Goal: Obtain resource: Obtain resource

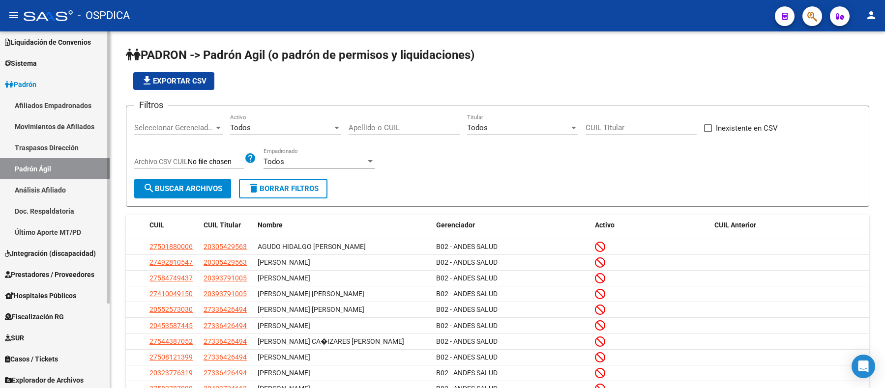
scroll to position [112, 0]
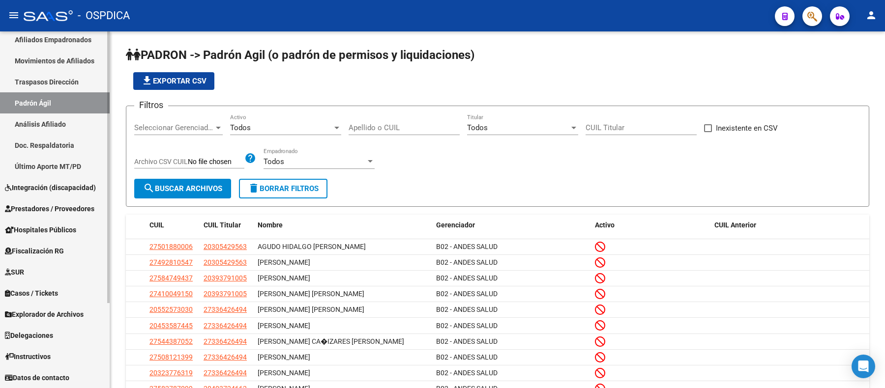
click at [64, 254] on span "Fiscalización RG" at bounding box center [34, 251] width 59 height 11
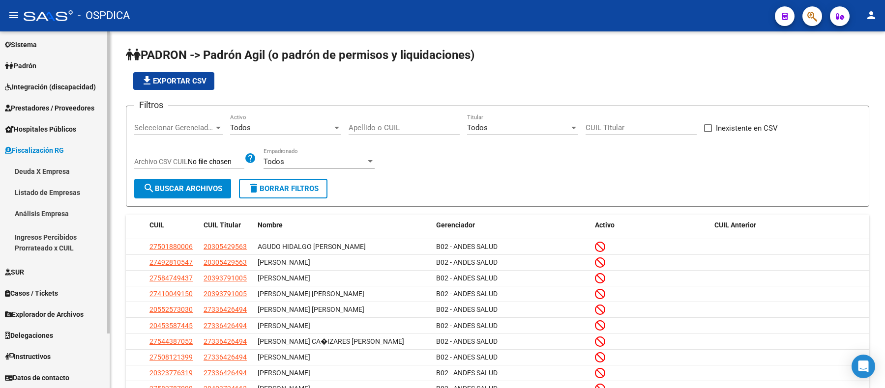
scroll to position [65, 0]
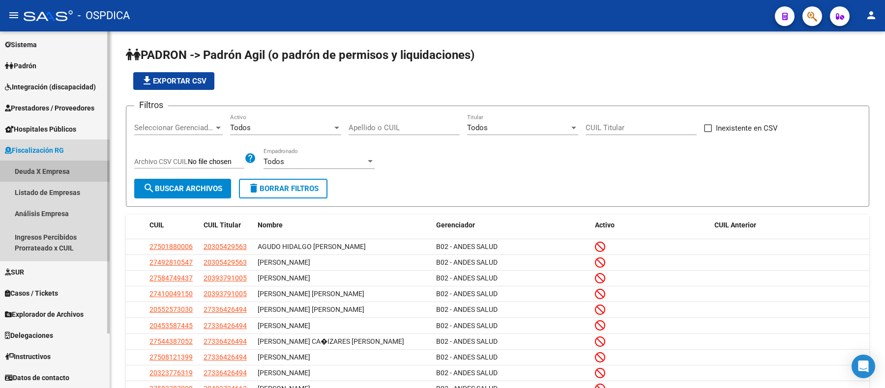
click at [73, 168] on link "Deuda X Empresa" at bounding box center [55, 171] width 110 height 21
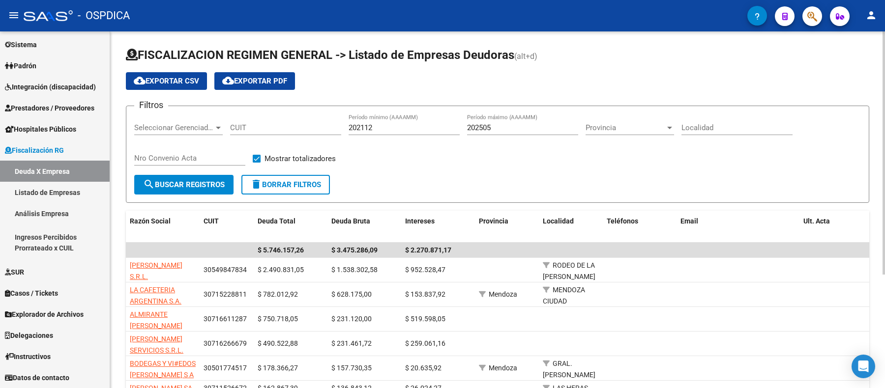
click at [175, 124] on span "Seleccionar Gerenciador" at bounding box center [174, 127] width 80 height 9
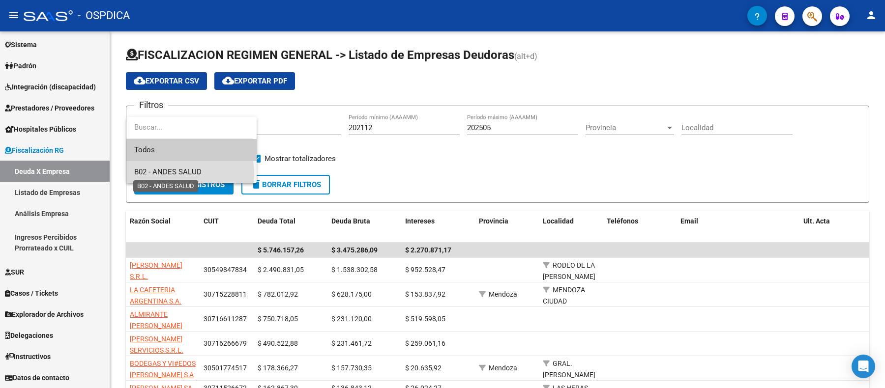
click at [184, 173] on span "B02 - ANDES SALUD" at bounding box center [167, 172] width 67 height 9
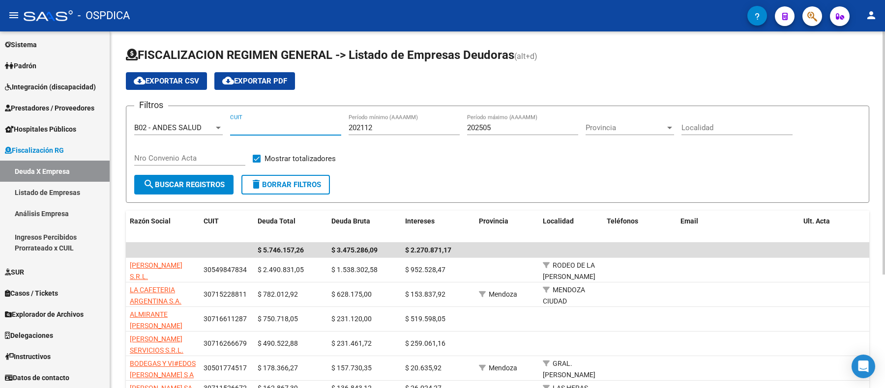
click at [296, 124] on input "CUIT" at bounding box center [285, 127] width 111 height 9
click at [254, 126] on input "CUIT" at bounding box center [285, 127] width 111 height 9
paste input "30-71522881-1"
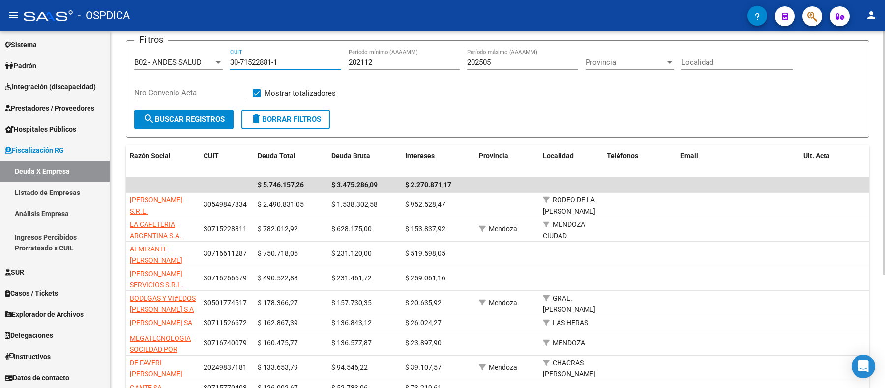
type input "30-71522881-1"
click at [214, 118] on span "search Buscar Registros" at bounding box center [184, 119] width 82 height 9
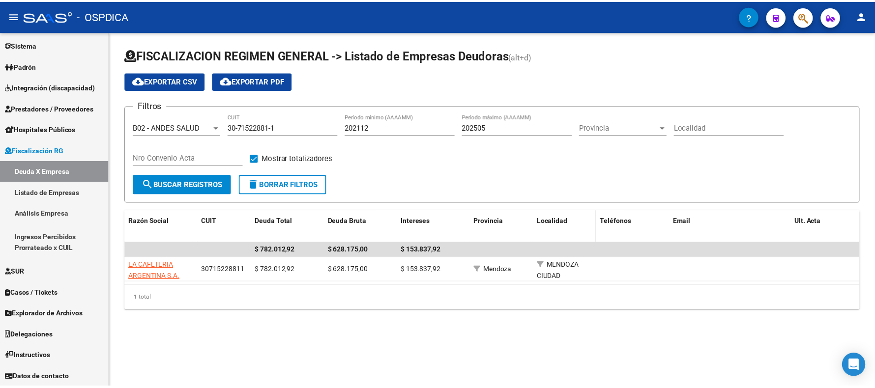
scroll to position [0, 0]
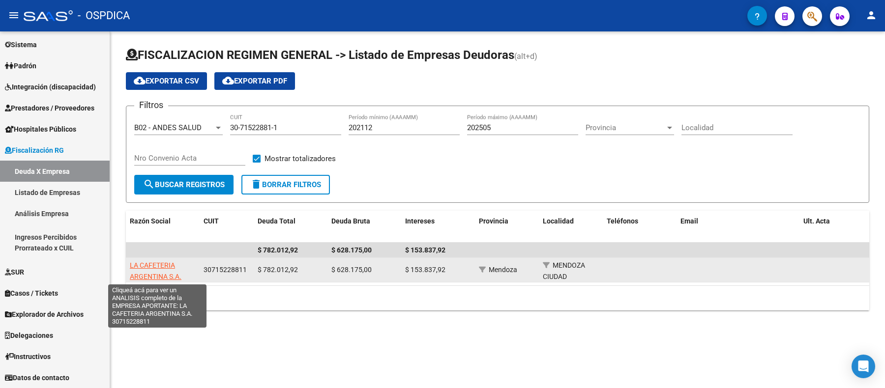
click at [160, 268] on span "LA CAFETERIA ARGENTINA S.A." at bounding box center [156, 270] width 52 height 19
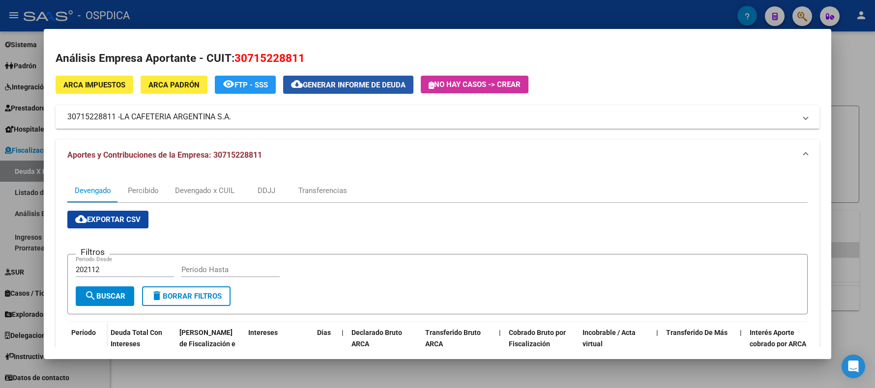
click at [358, 85] on span "Generar informe de deuda" at bounding box center [354, 85] width 103 height 9
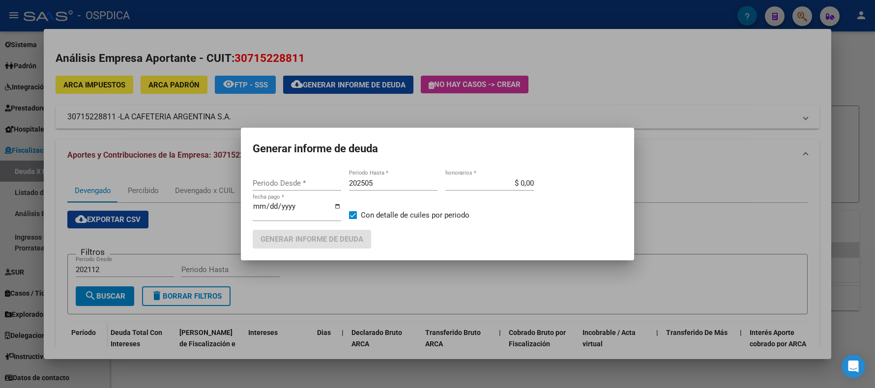
type input "202112"
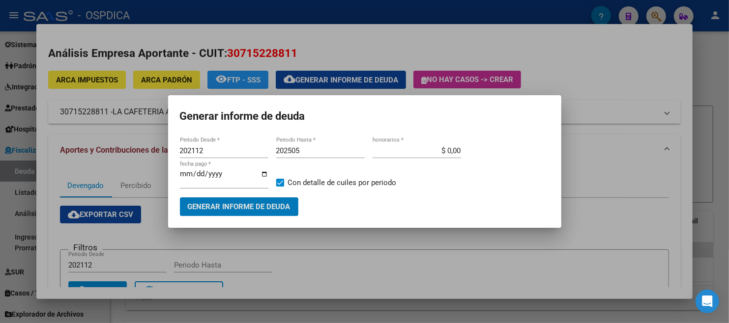
scroll to position [65, 0]
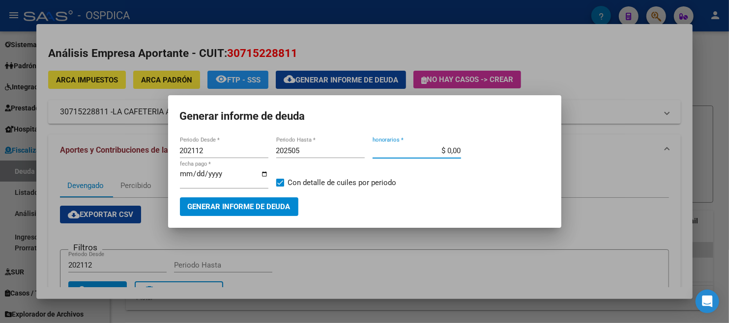
click at [430, 150] on input "$ 0,00" at bounding box center [417, 150] width 88 height 9
drag, startPoint x: 434, startPoint y: 150, endPoint x: 478, endPoint y: 150, distance: 44.2
click at [478, 150] on div "202112 Periodo Desde * 202505 Periodo Hasta * $ 10,00 honorarios * 2025-08-13 f…" at bounding box center [365, 171] width 370 height 54
type input "$ 0,00"
click at [225, 209] on span "Generar informe de deuda" at bounding box center [239, 207] width 103 height 9
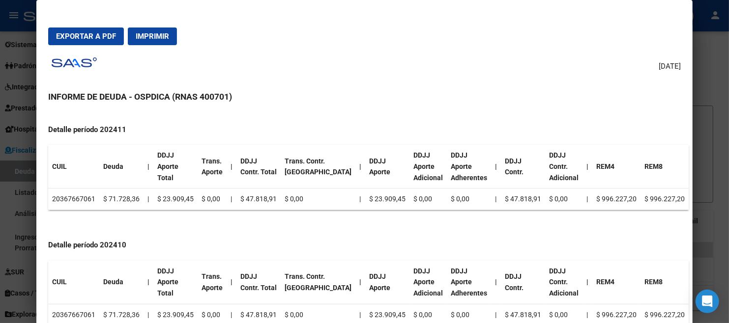
scroll to position [0, 0]
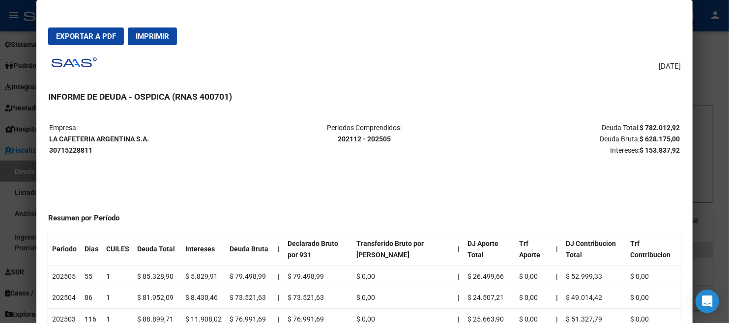
drag, startPoint x: 86, startPoint y: 39, endPoint x: 119, endPoint y: 39, distance: 32.9
click at [86, 38] on span "Exportar a PDF" at bounding box center [86, 36] width 60 height 9
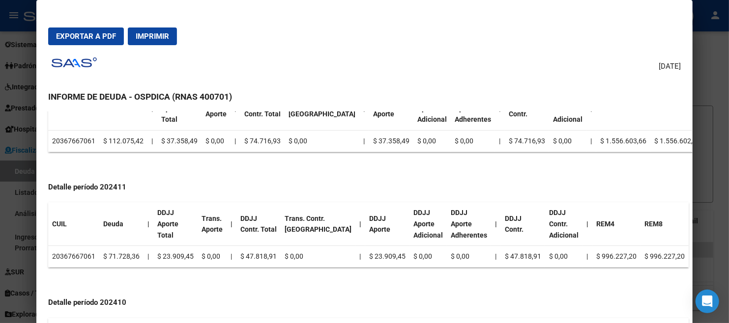
scroll to position [1095, 0]
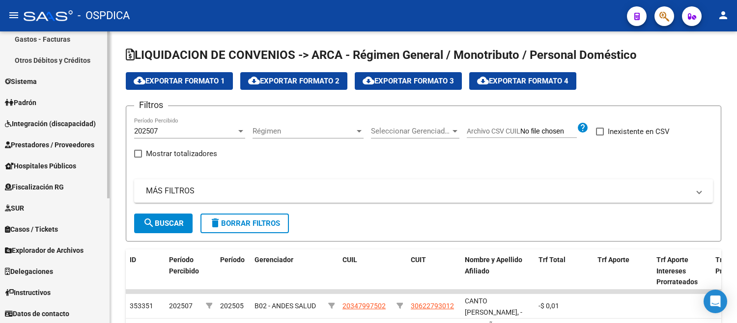
scroll to position [219, 0]
click at [102, 257] on div "Firma Express Reportes Ingresos Devengados Detalles por CUIL RG Detalles - MT/P…" at bounding box center [56, 68] width 112 height 511
click at [58, 180] on link "Fiscalización RG" at bounding box center [55, 186] width 110 height 21
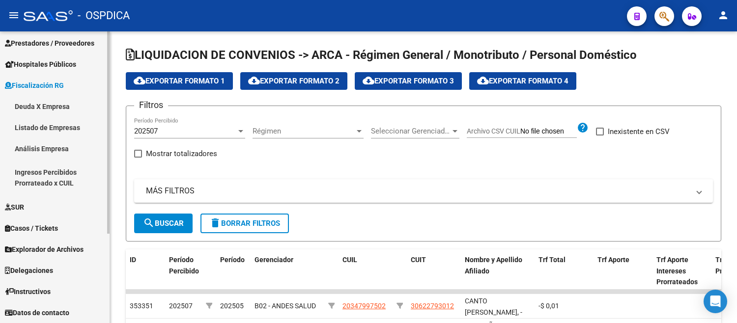
scroll to position [129, 0]
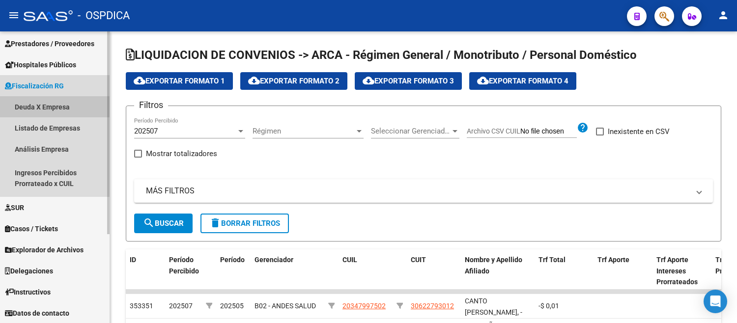
click at [45, 107] on link "Deuda X Empresa" at bounding box center [55, 106] width 110 height 21
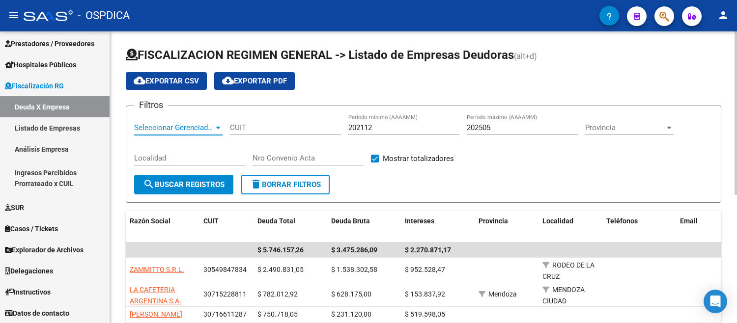
click at [174, 130] on span "Seleccionar Gerenciador" at bounding box center [174, 127] width 80 height 9
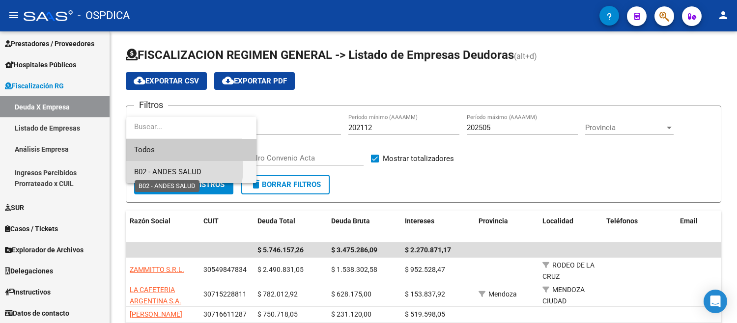
click at [174, 170] on span "B02 - ANDES SALUD" at bounding box center [167, 172] width 67 height 9
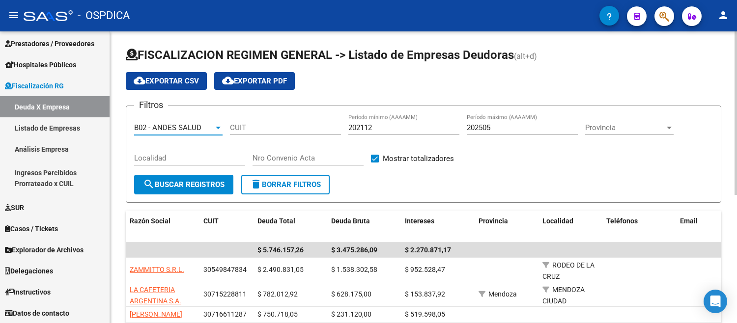
click at [256, 125] on input "CUIT" at bounding box center [285, 127] width 111 height 9
paste input
click at [259, 129] on input "CUIT" at bounding box center [285, 127] width 111 height 9
paste input "30-71522881-1"
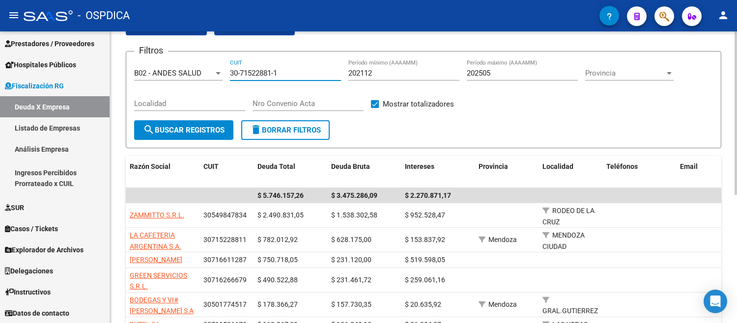
type input "30-71522881-1"
click at [210, 129] on span "search Buscar Registros" at bounding box center [184, 130] width 82 height 9
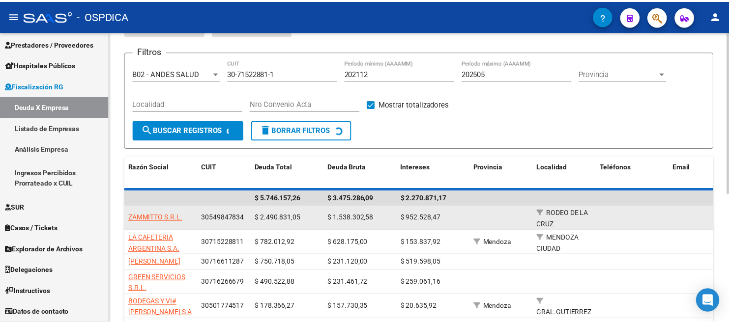
scroll to position [27, 0]
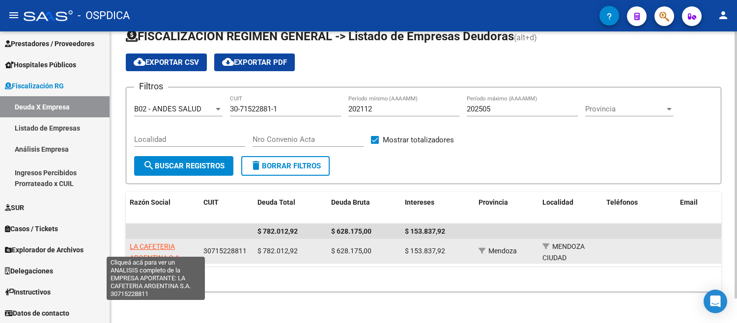
click at [158, 249] on span "LA CAFETERIA ARGENTINA S.A." at bounding box center [156, 252] width 52 height 19
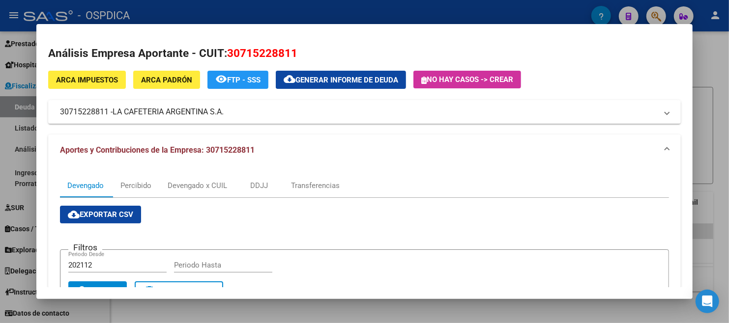
click at [354, 84] on span "Generar informe de deuda" at bounding box center [346, 80] width 103 height 9
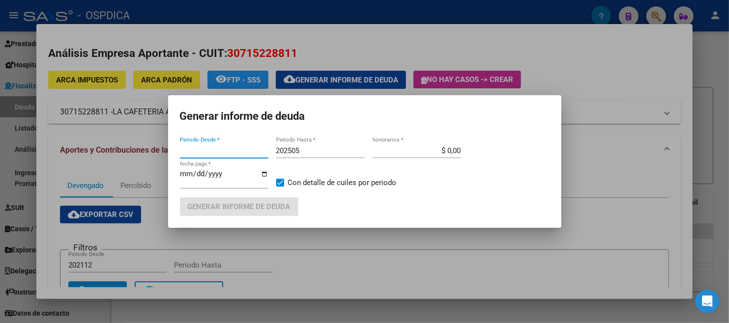
type input "202112"
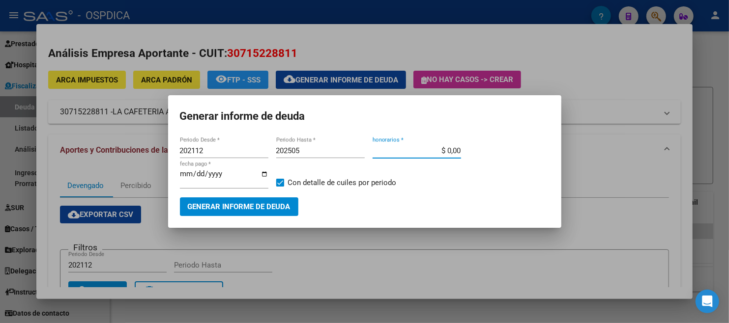
click at [453, 147] on input "$ 0,00" at bounding box center [417, 150] width 88 height 9
type input "$ 10,00"
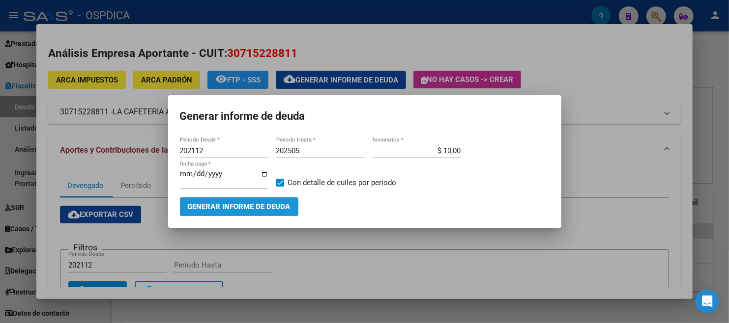
click at [272, 208] on span "Generar informe de deuda" at bounding box center [239, 207] width 103 height 9
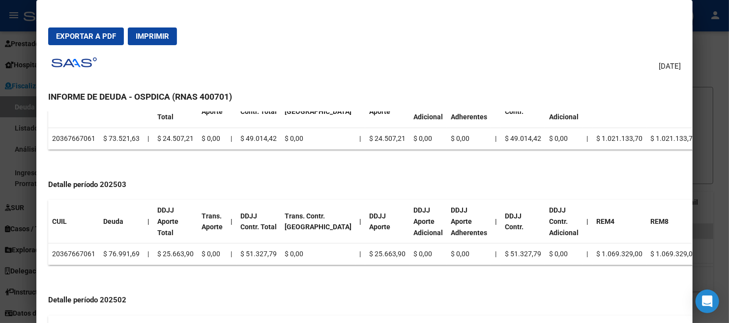
scroll to position [819, 0]
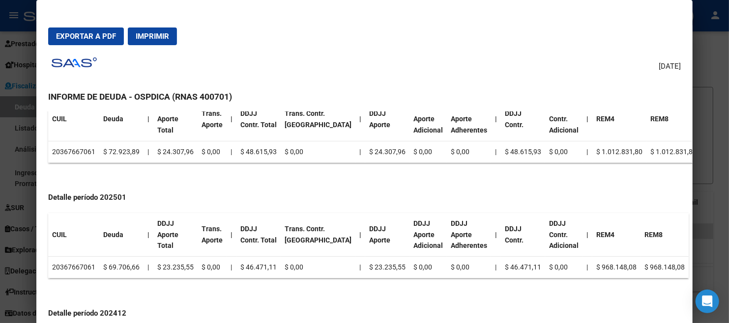
click at [94, 38] on span "Exportar a PDF" at bounding box center [86, 36] width 60 height 9
